Goal: Information Seeking & Learning: Find specific fact

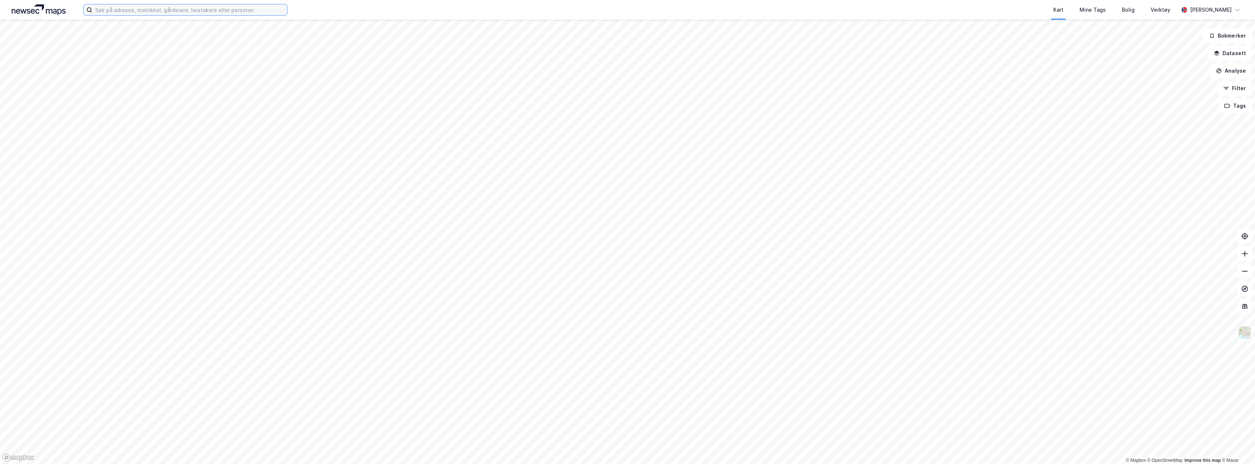
click at [183, 12] on input at bounding box center [189, 9] width 195 height 11
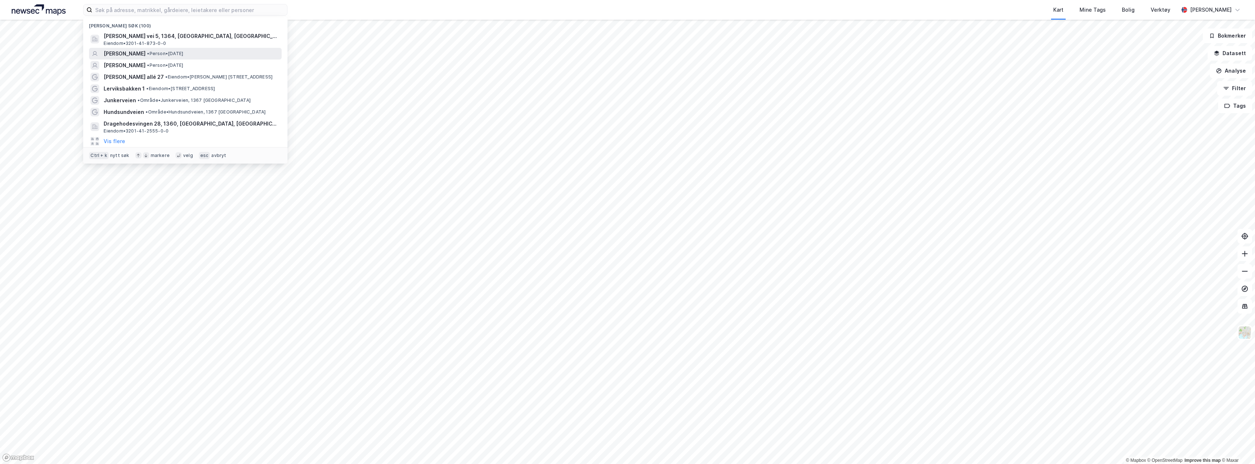
click at [183, 51] on span "• Person • 23. jan. 1969" at bounding box center [165, 54] width 36 height 6
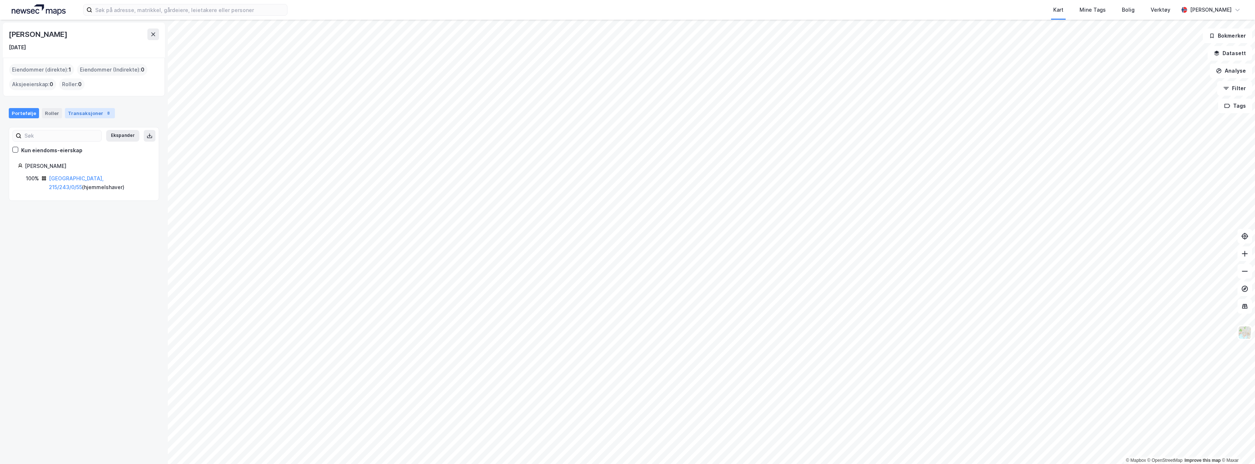
click at [82, 117] on div "Transaksjoner 8" at bounding box center [90, 113] width 50 height 10
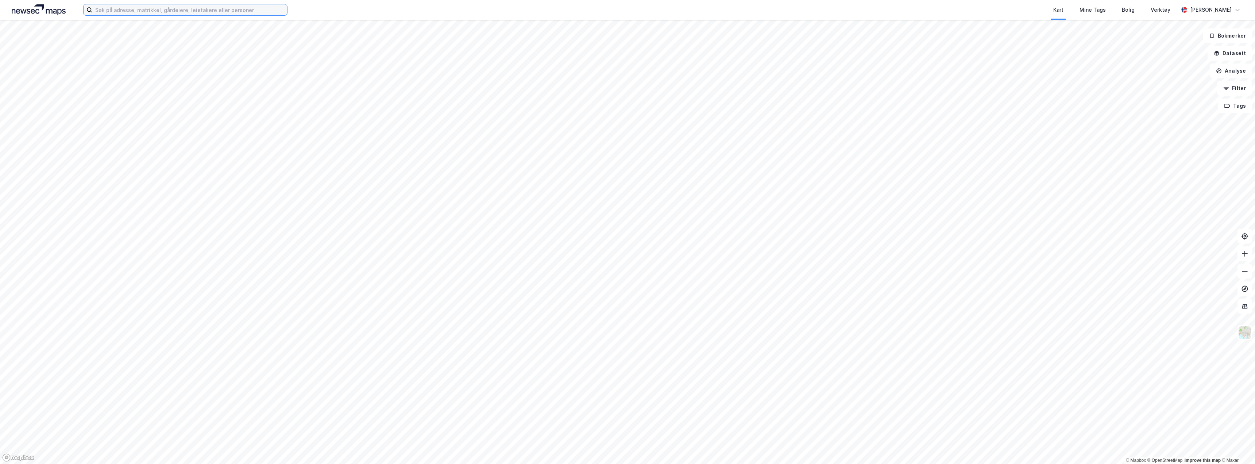
click at [124, 6] on input at bounding box center [189, 9] width 195 height 11
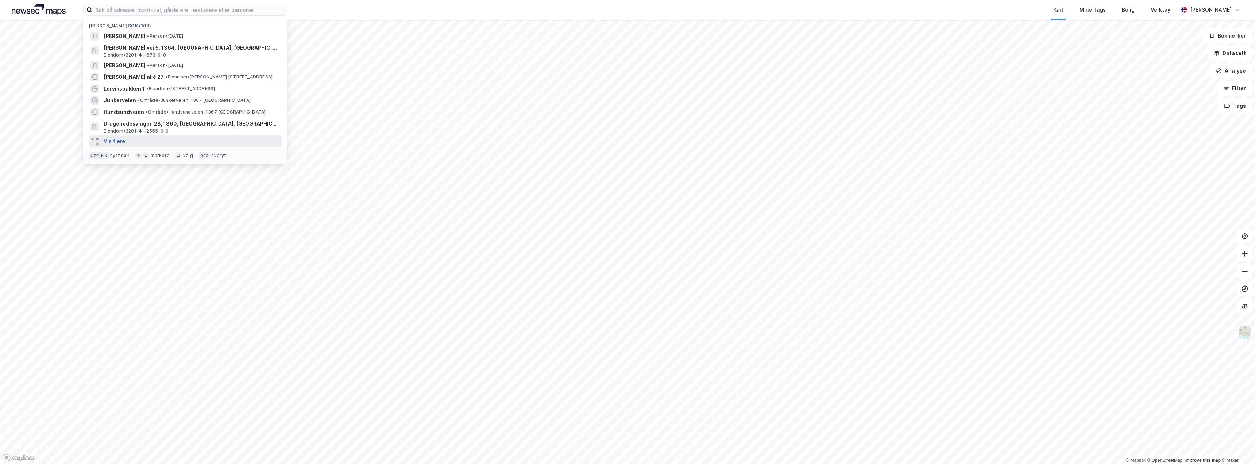
click at [121, 140] on button "Vis flere" at bounding box center [115, 141] width 22 height 9
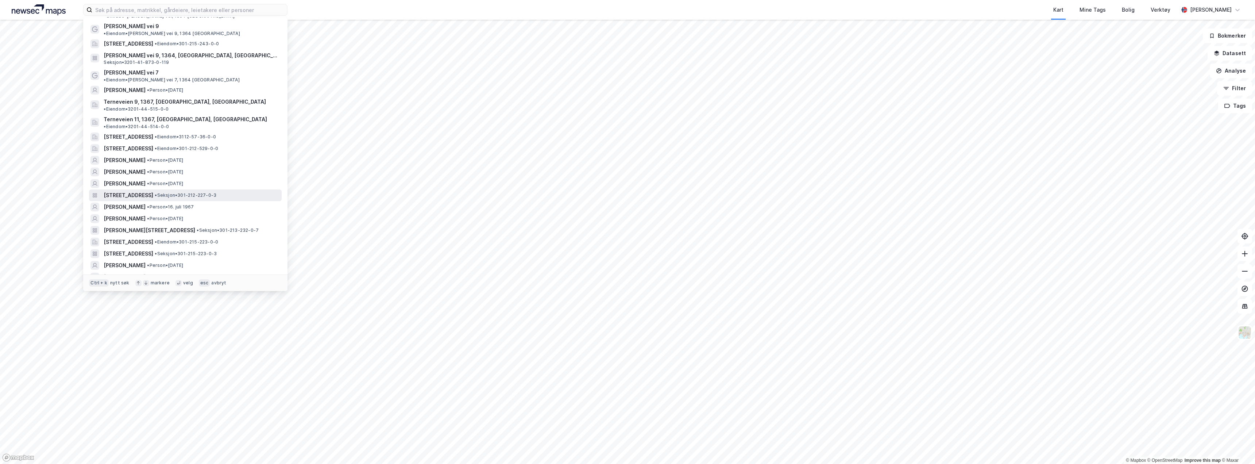
scroll to position [202, 0]
click at [206, 63] on span "[PERSON_NAME] vei 9, 1364, [GEOGRAPHIC_DATA], [GEOGRAPHIC_DATA]" at bounding box center [191, 67] width 175 height 9
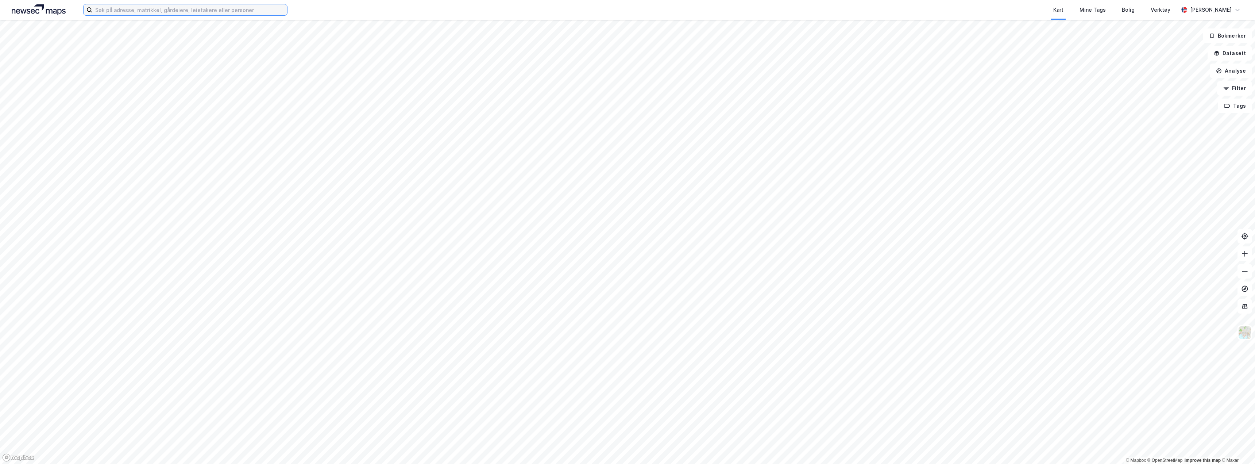
click at [144, 8] on input at bounding box center [189, 9] width 195 height 11
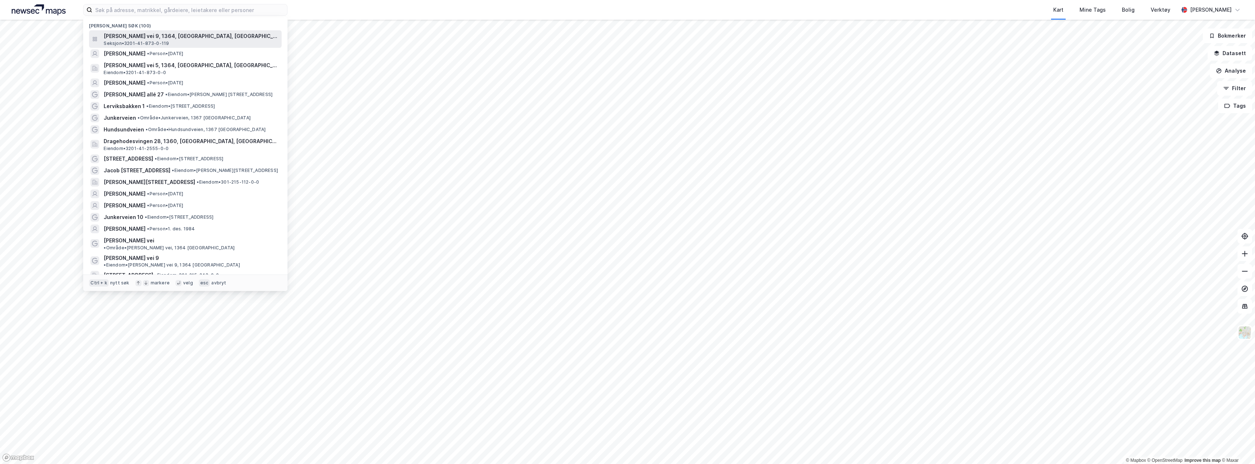
click at [191, 37] on span "[PERSON_NAME] vei 9, 1364, [GEOGRAPHIC_DATA], [GEOGRAPHIC_DATA]" at bounding box center [191, 36] width 175 height 9
click at [106, 10] on input at bounding box center [189, 9] width 195 height 11
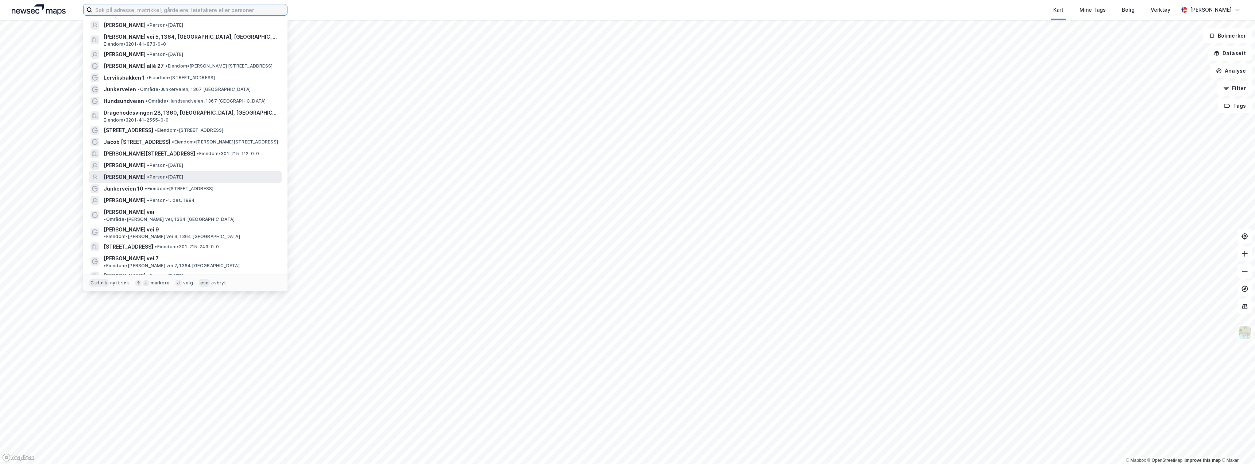
scroll to position [73, 0]
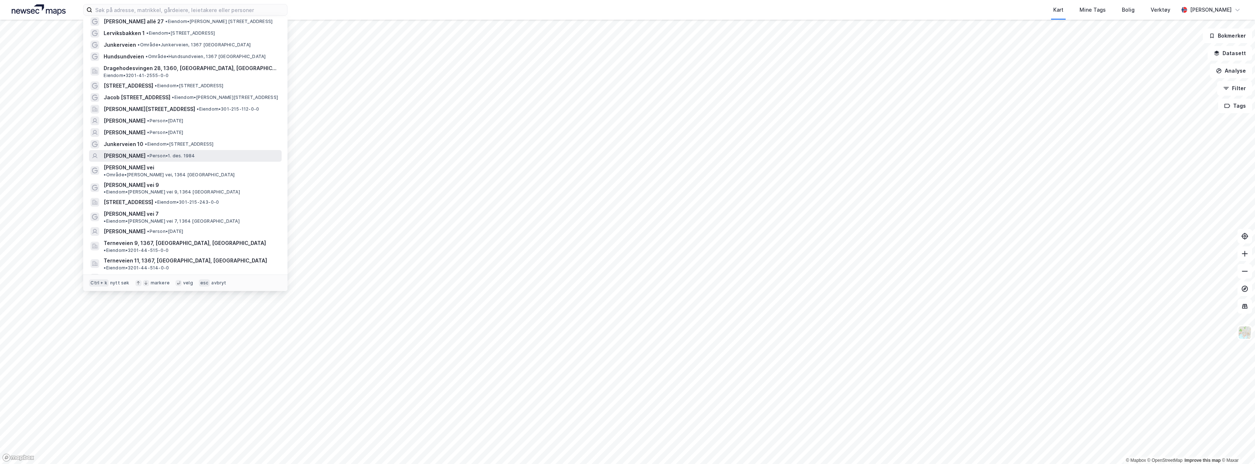
click at [196, 159] on div "[PERSON_NAME] • Person • [DATE]" at bounding box center [192, 155] width 177 height 9
